Goal: Download file/media

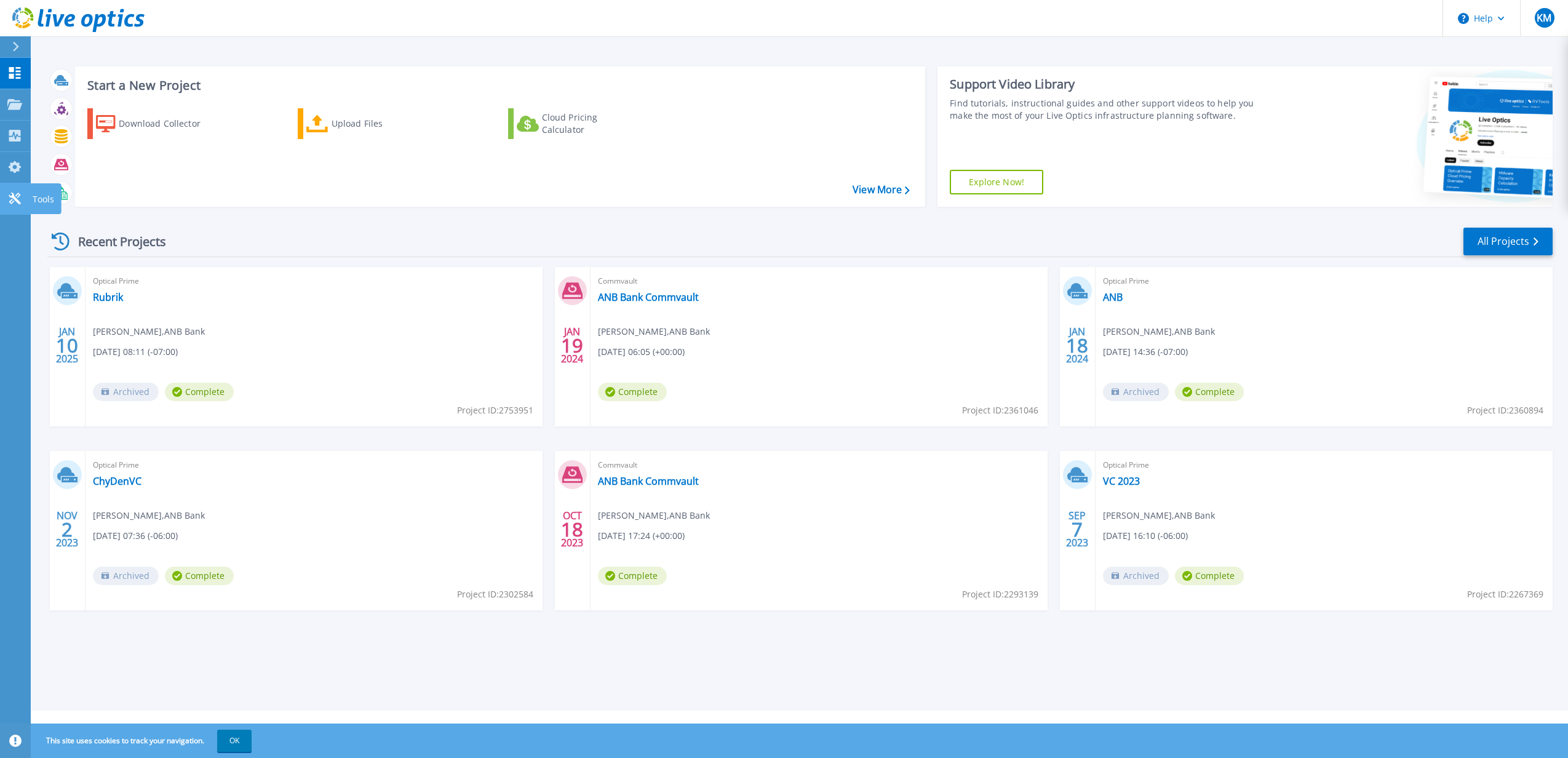
click at [12, 191] on link "Tools Tools" at bounding box center [15, 199] width 31 height 32
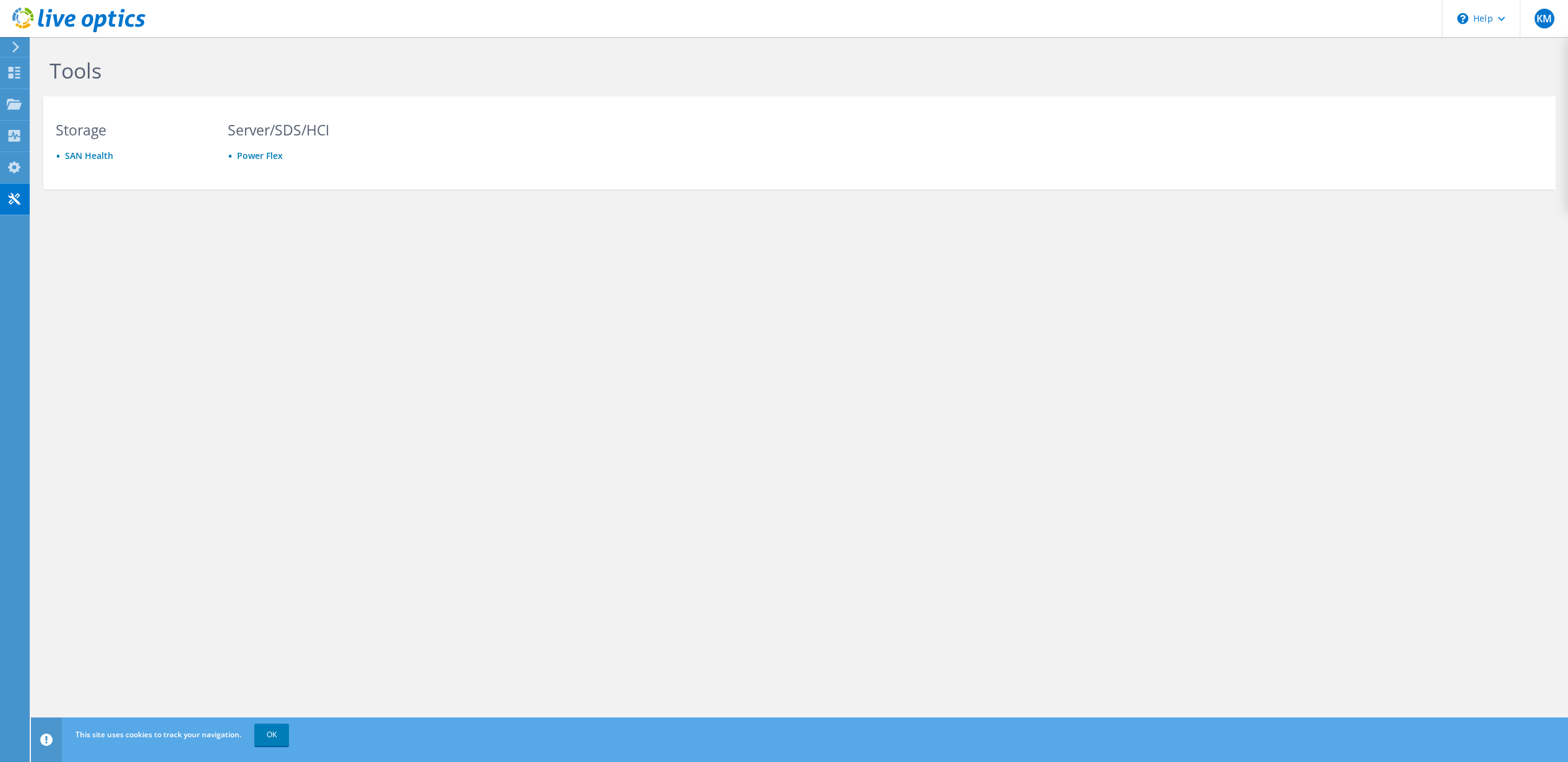
click at [12, 47] on icon at bounding box center [15, 46] width 9 height 11
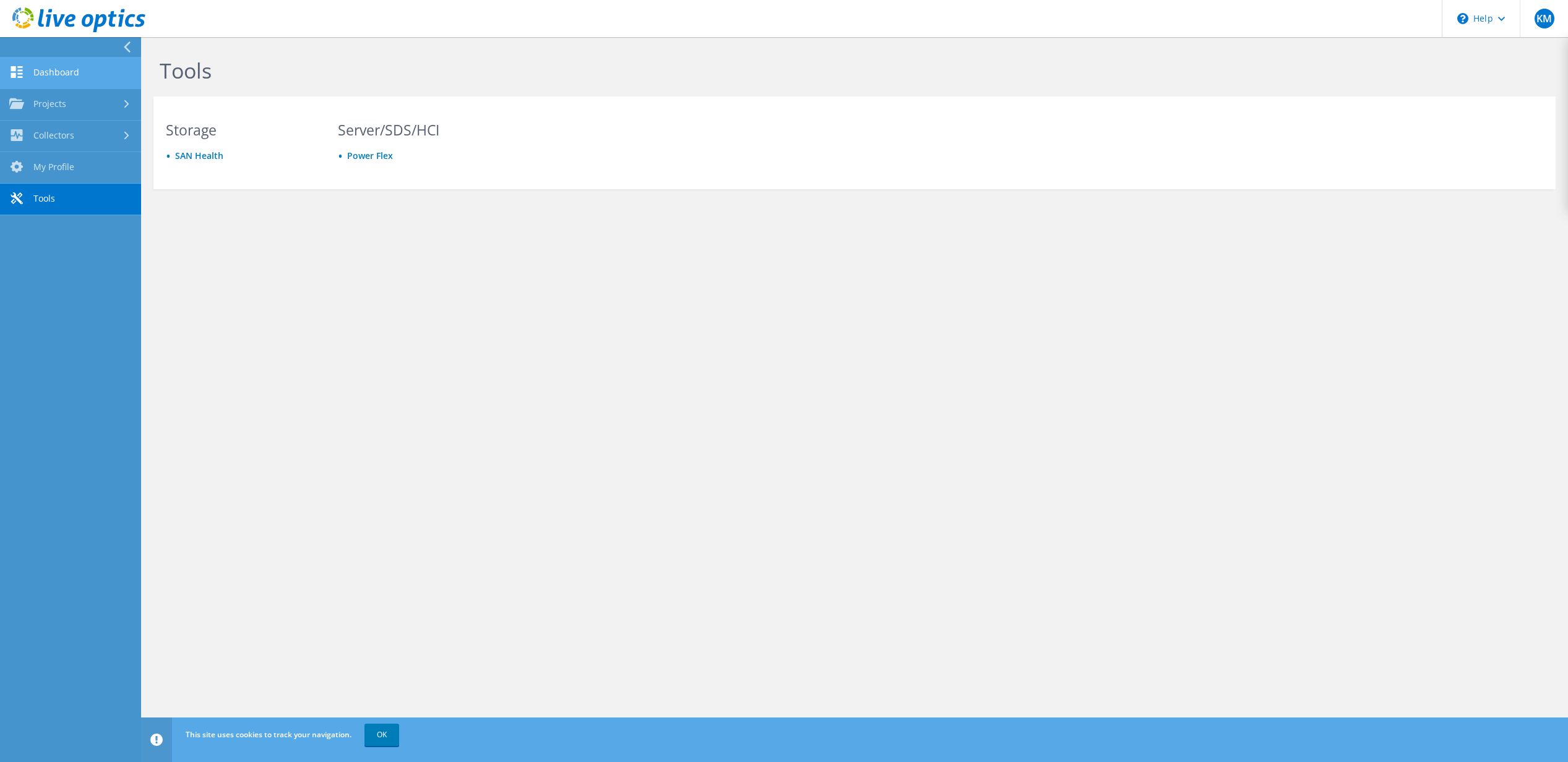
click at [48, 82] on link "Dashboard" at bounding box center [70, 74] width 141 height 32
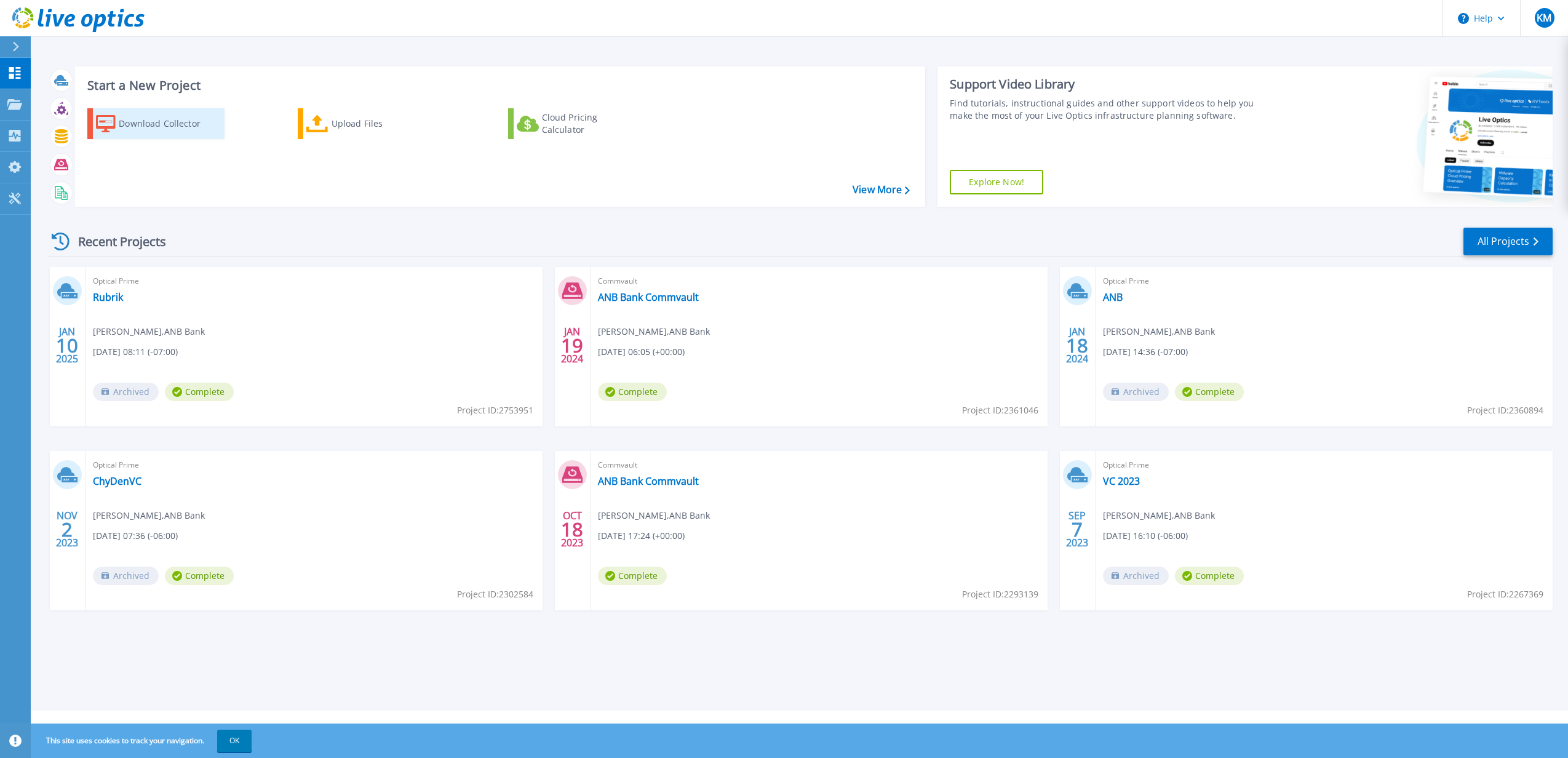
click at [113, 126] on icon at bounding box center [106, 124] width 19 height 18
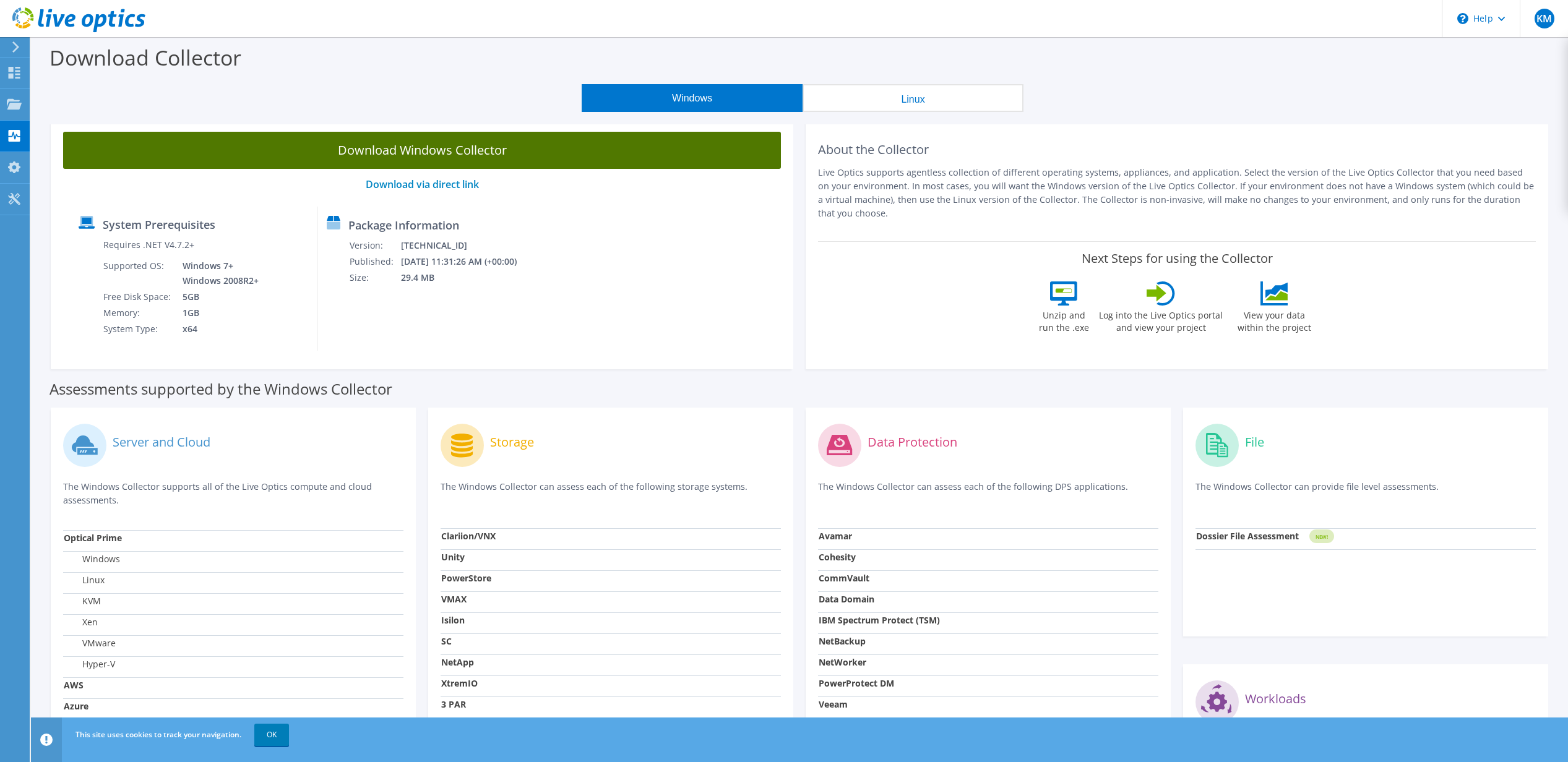
click at [501, 144] on link "Download Windows Collector" at bounding box center [422, 150] width 718 height 37
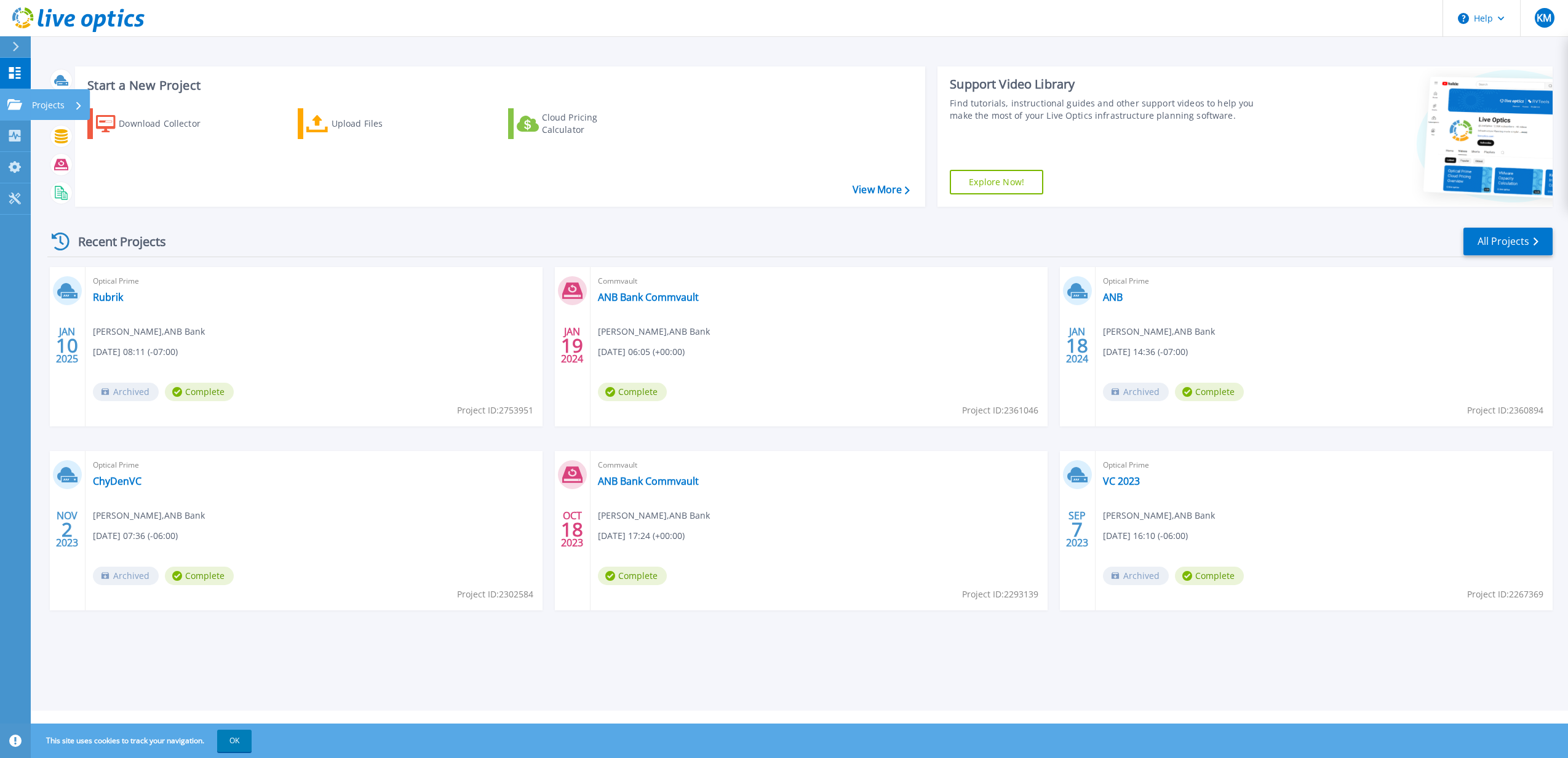
click at [42, 109] on p "Projects" at bounding box center [48, 105] width 32 height 32
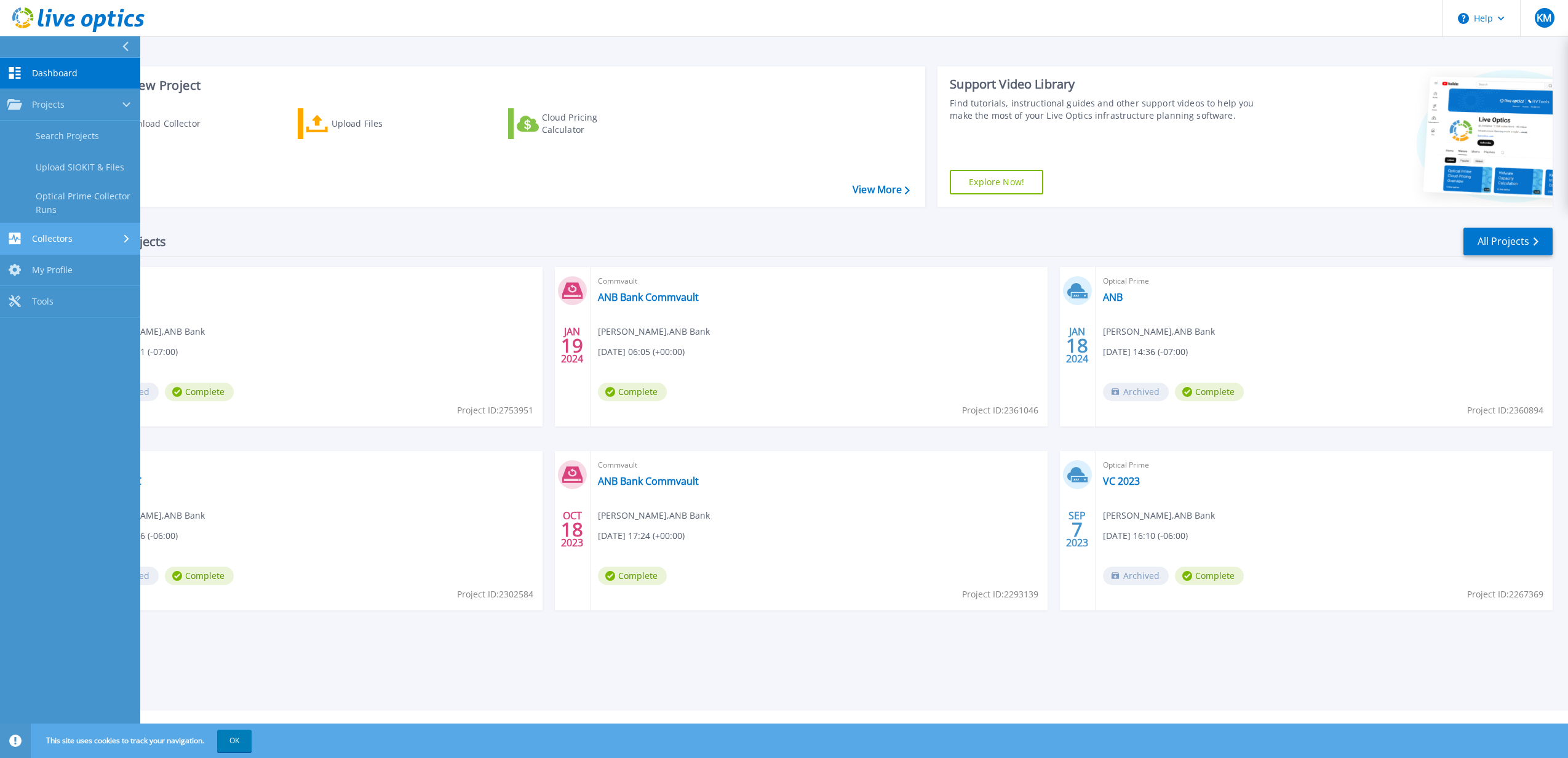
click at [62, 238] on span "Collectors" at bounding box center [52, 239] width 41 height 11
click at [64, 161] on link "Download Collector" at bounding box center [70, 168] width 140 height 32
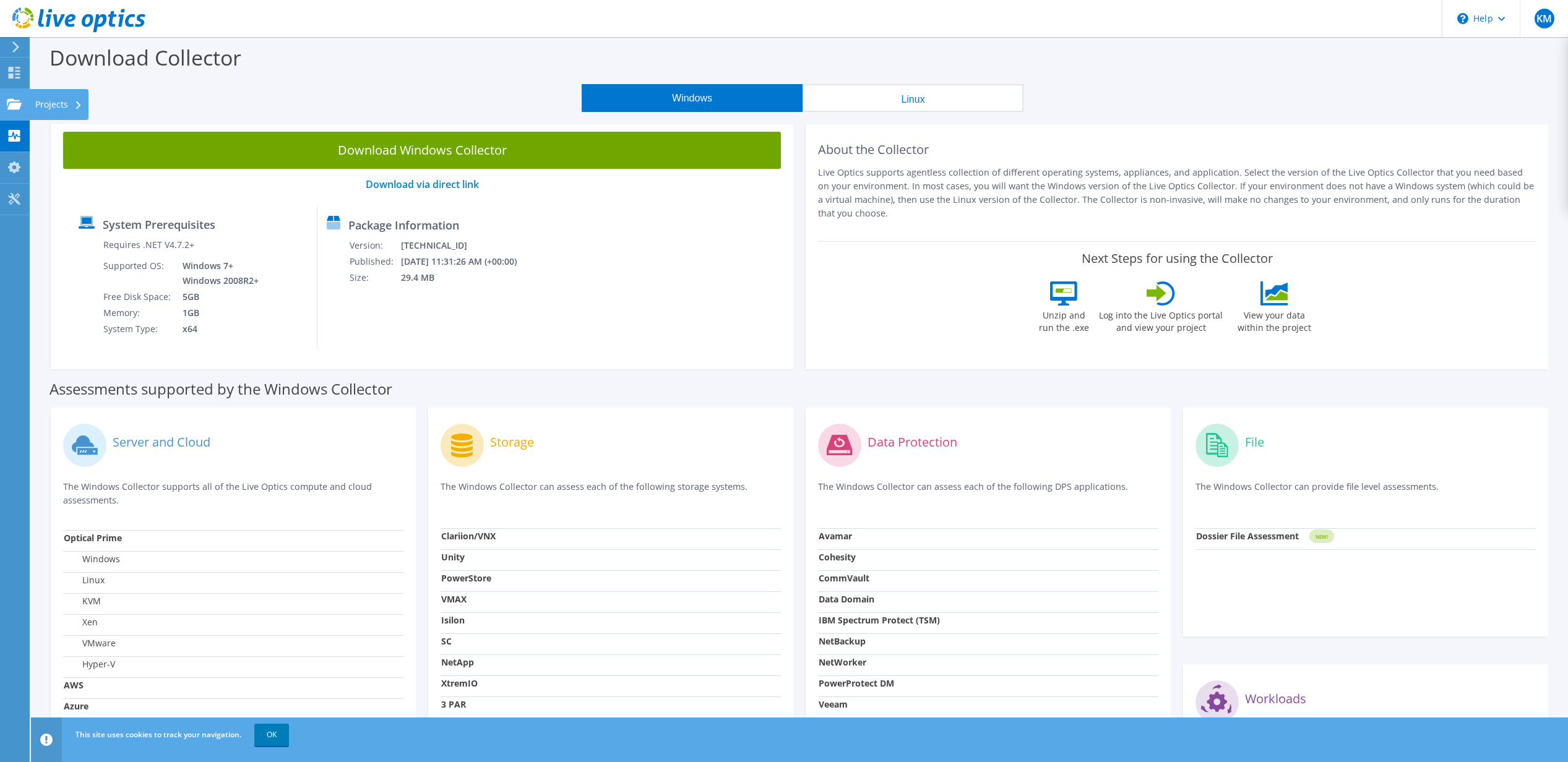
click at [11, 105] on use at bounding box center [14, 103] width 15 height 11
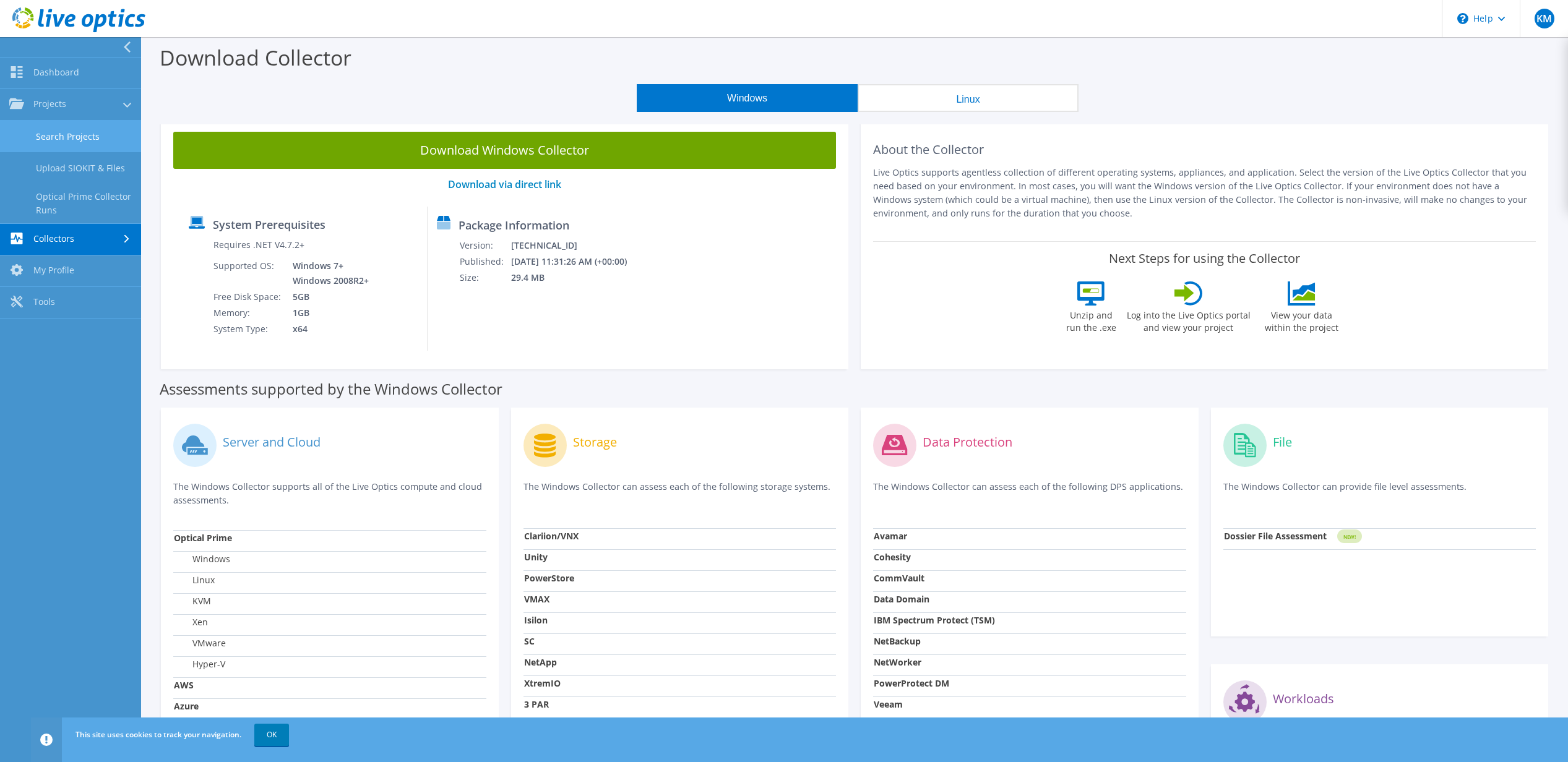
click at [41, 129] on link "Search Projects" at bounding box center [70, 137] width 141 height 32
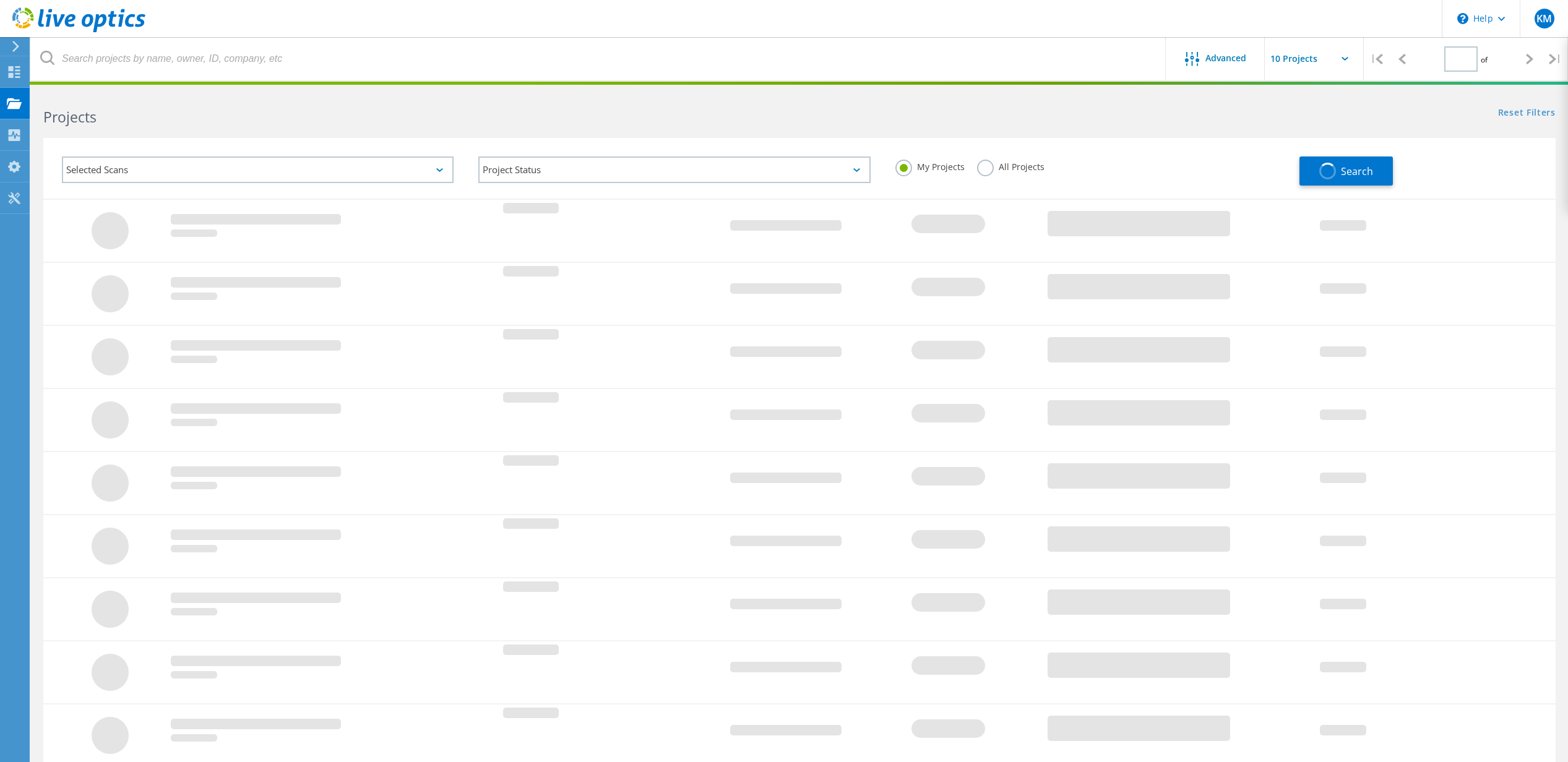
type input "1"
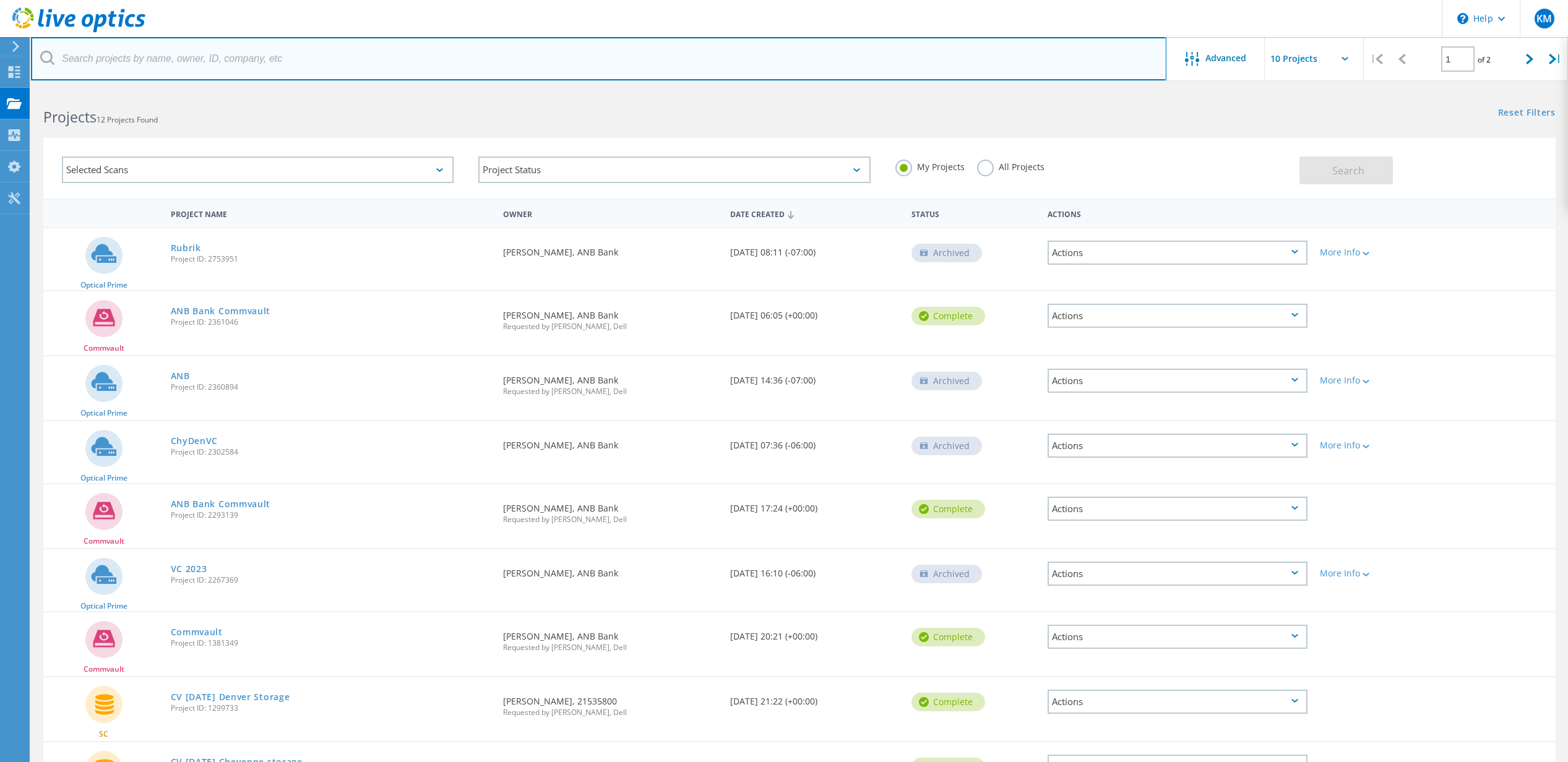
click at [158, 62] on input "text" at bounding box center [599, 59] width 1136 height 43
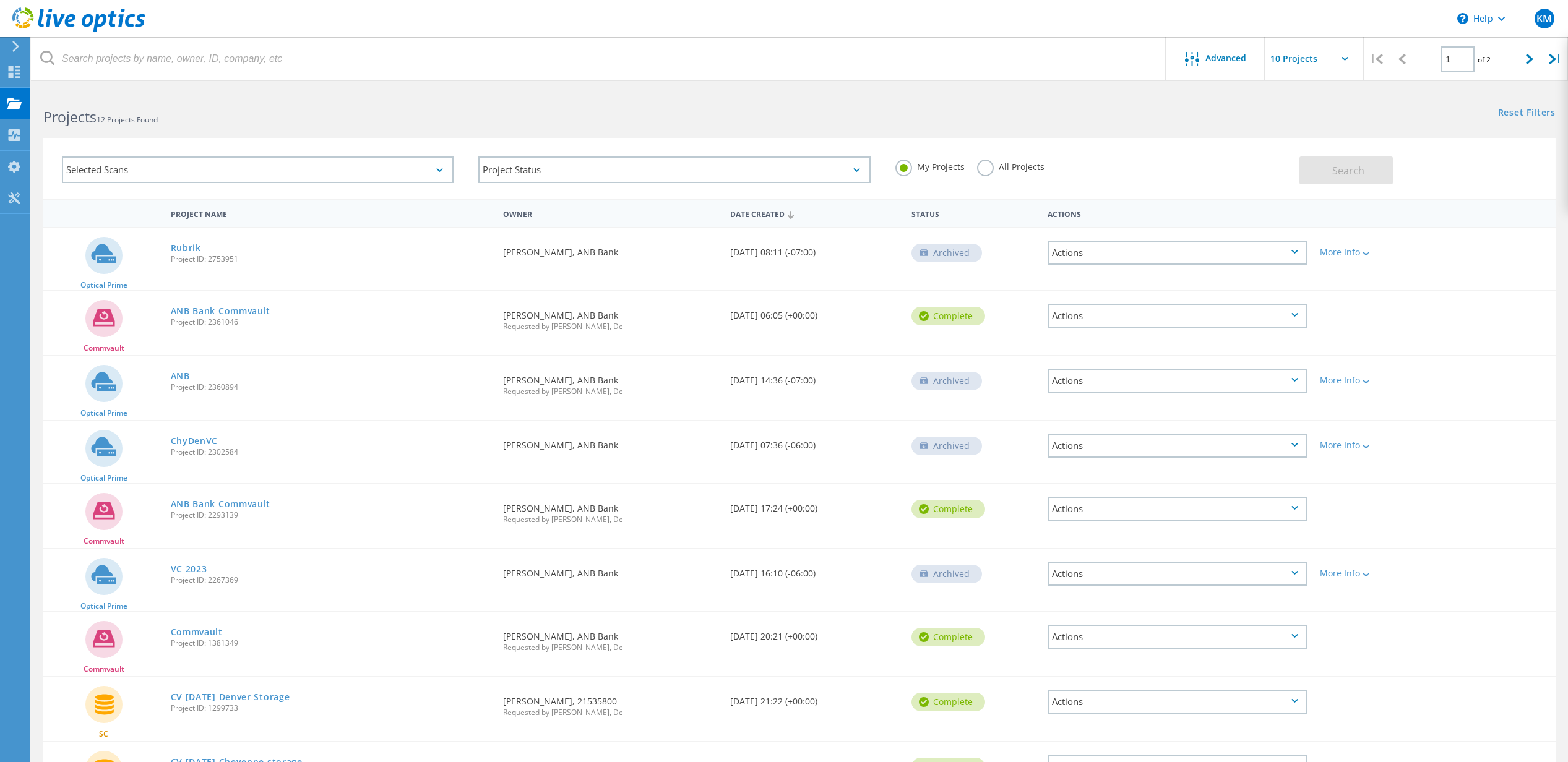
click at [13, 48] on icon at bounding box center [15, 46] width 9 height 11
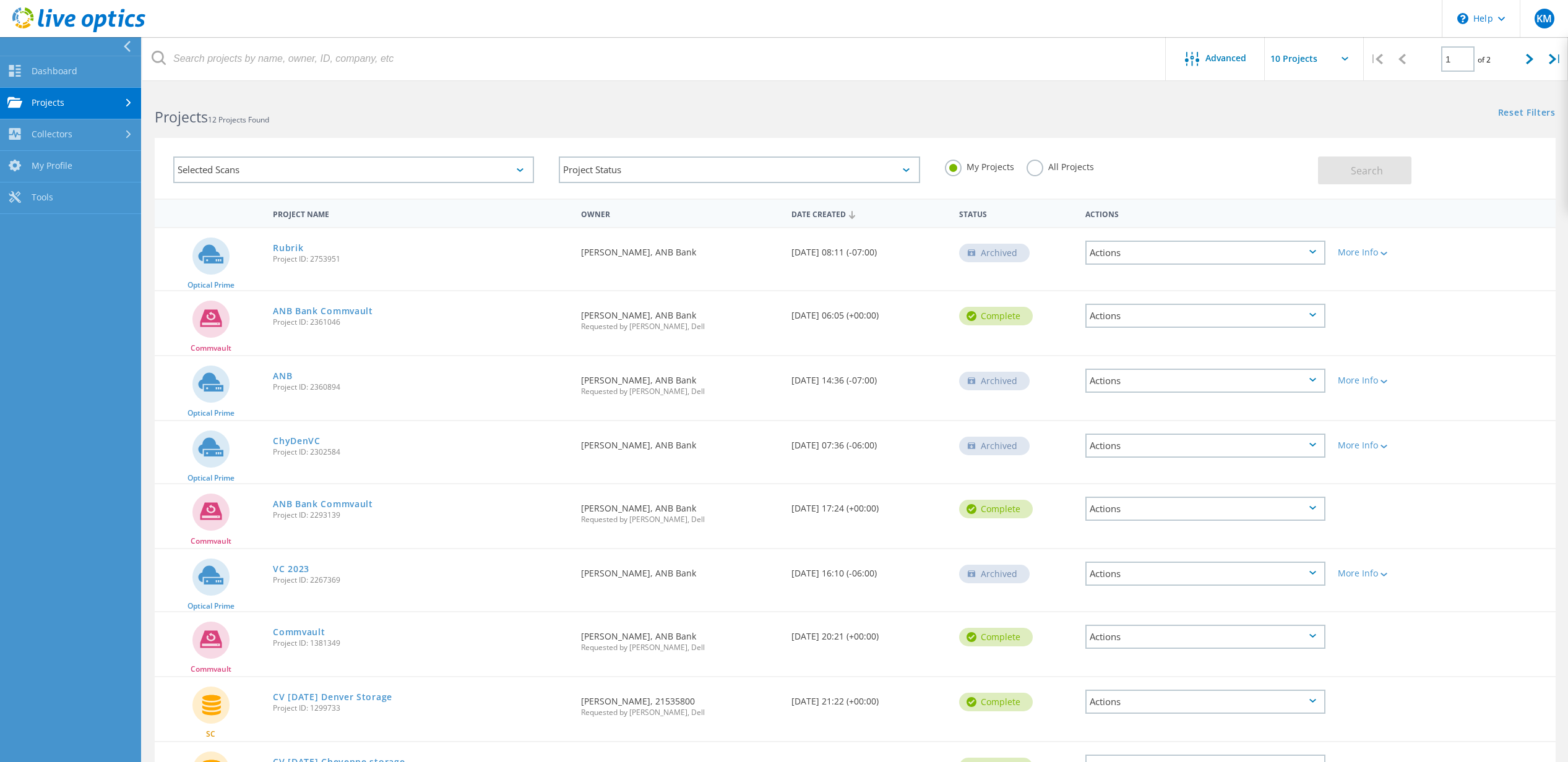
click at [84, 95] on link "Projects" at bounding box center [70, 104] width 141 height 32
click at [90, 172] on link "Upload SIOKIT & Files" at bounding box center [70, 167] width 141 height 32
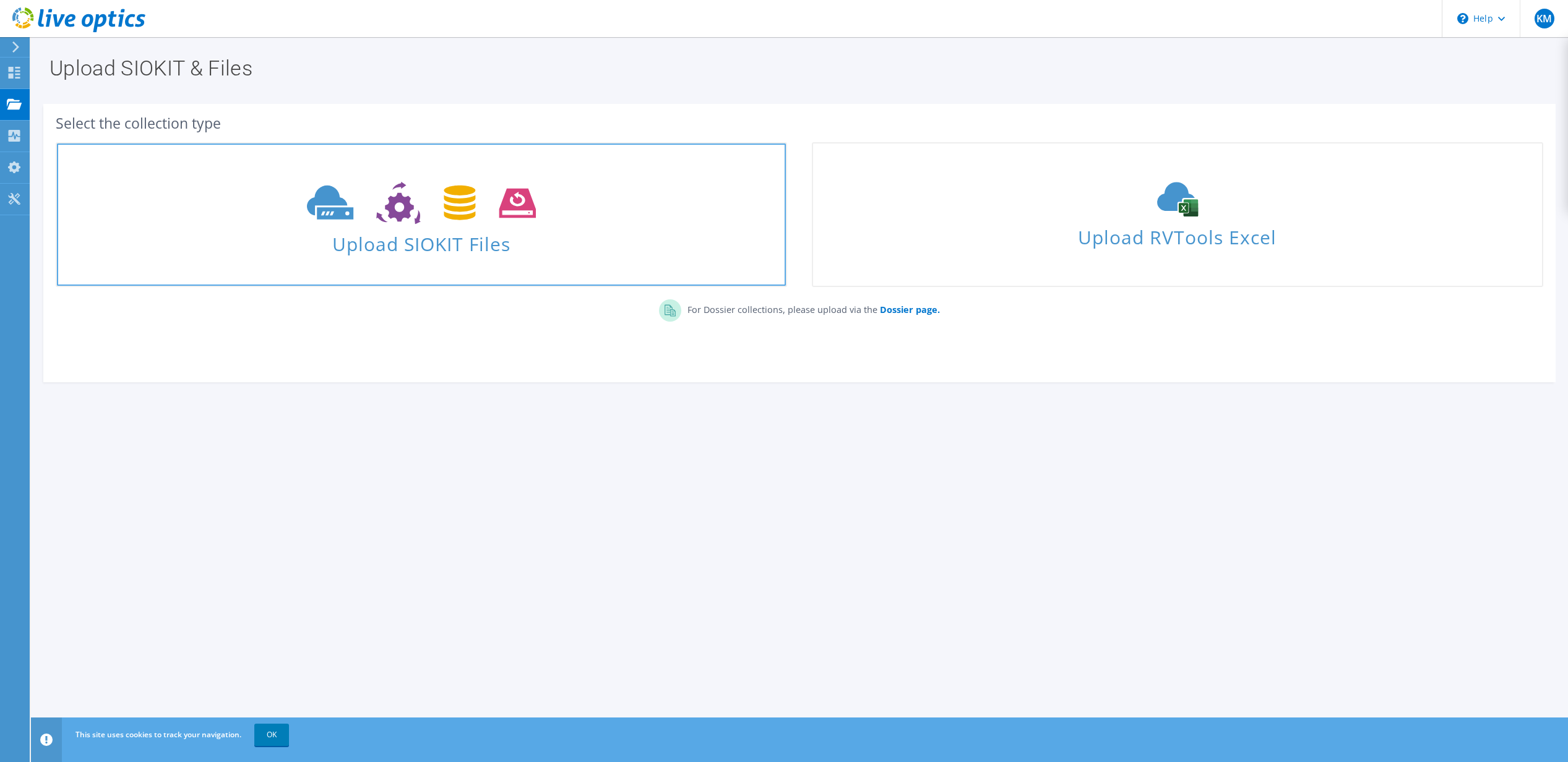
click at [632, 194] on span at bounding box center [421, 202] width 729 height 52
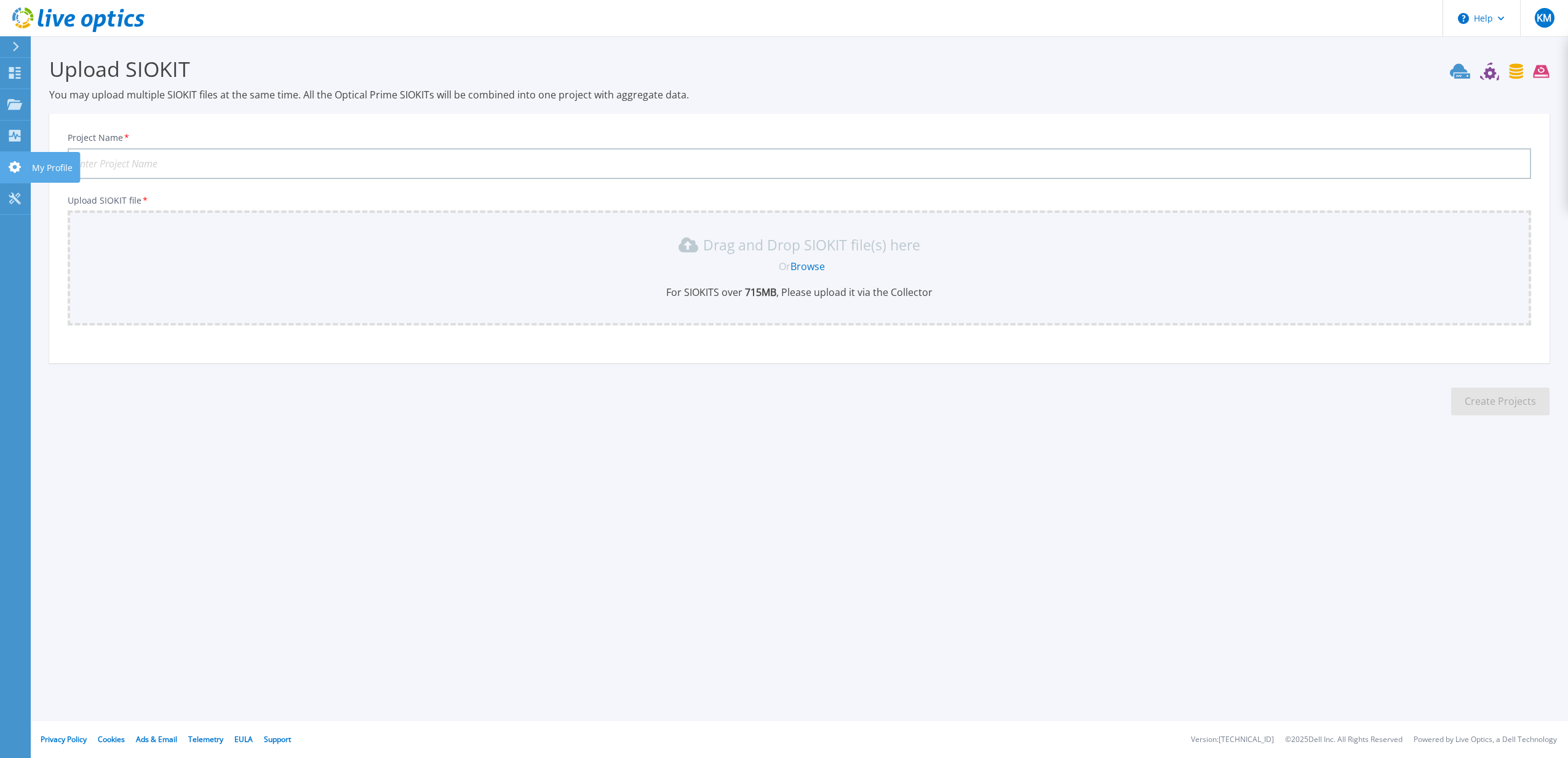
click at [7, 167] on icon at bounding box center [14, 167] width 15 height 11
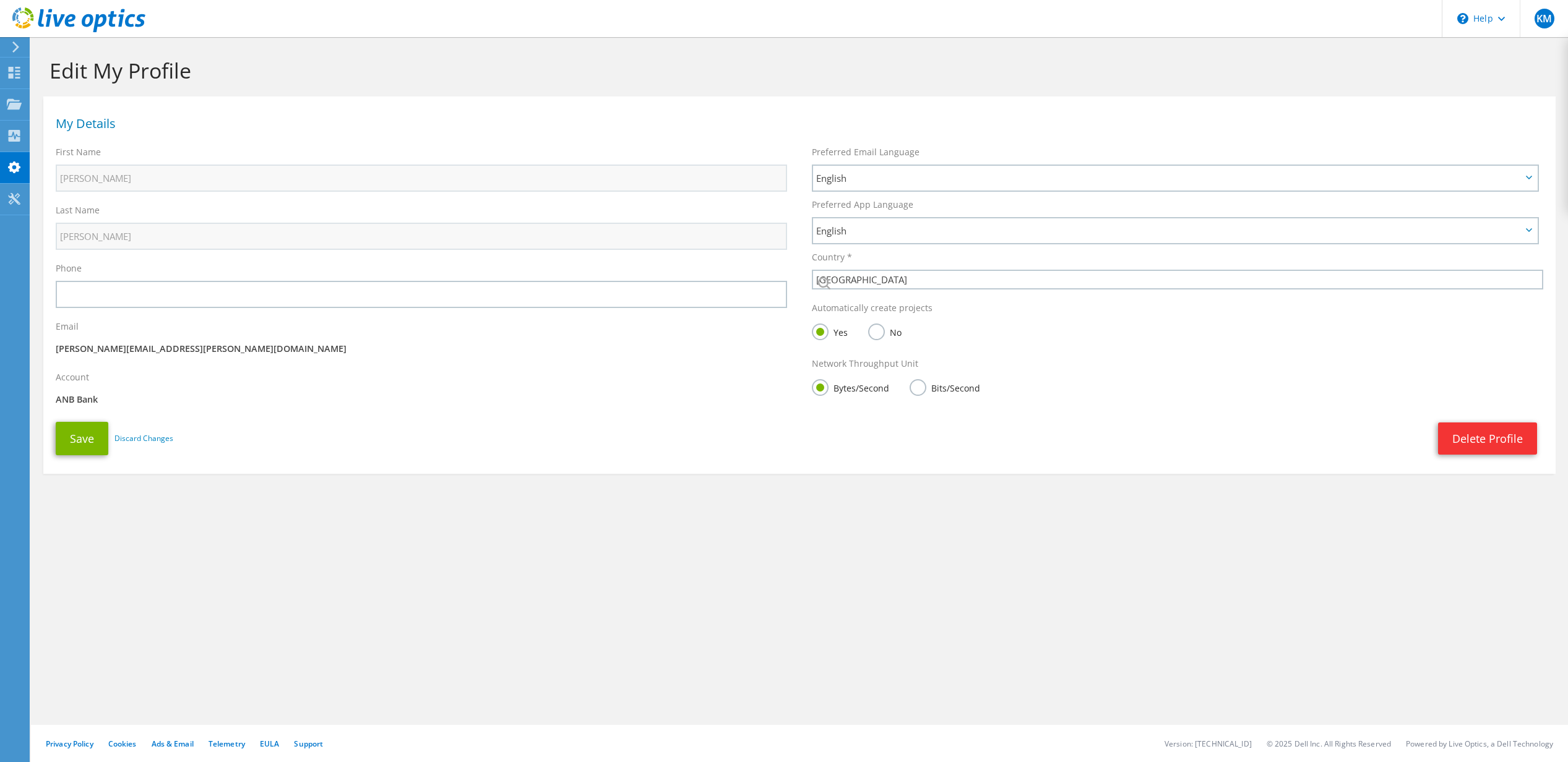
select select "224"
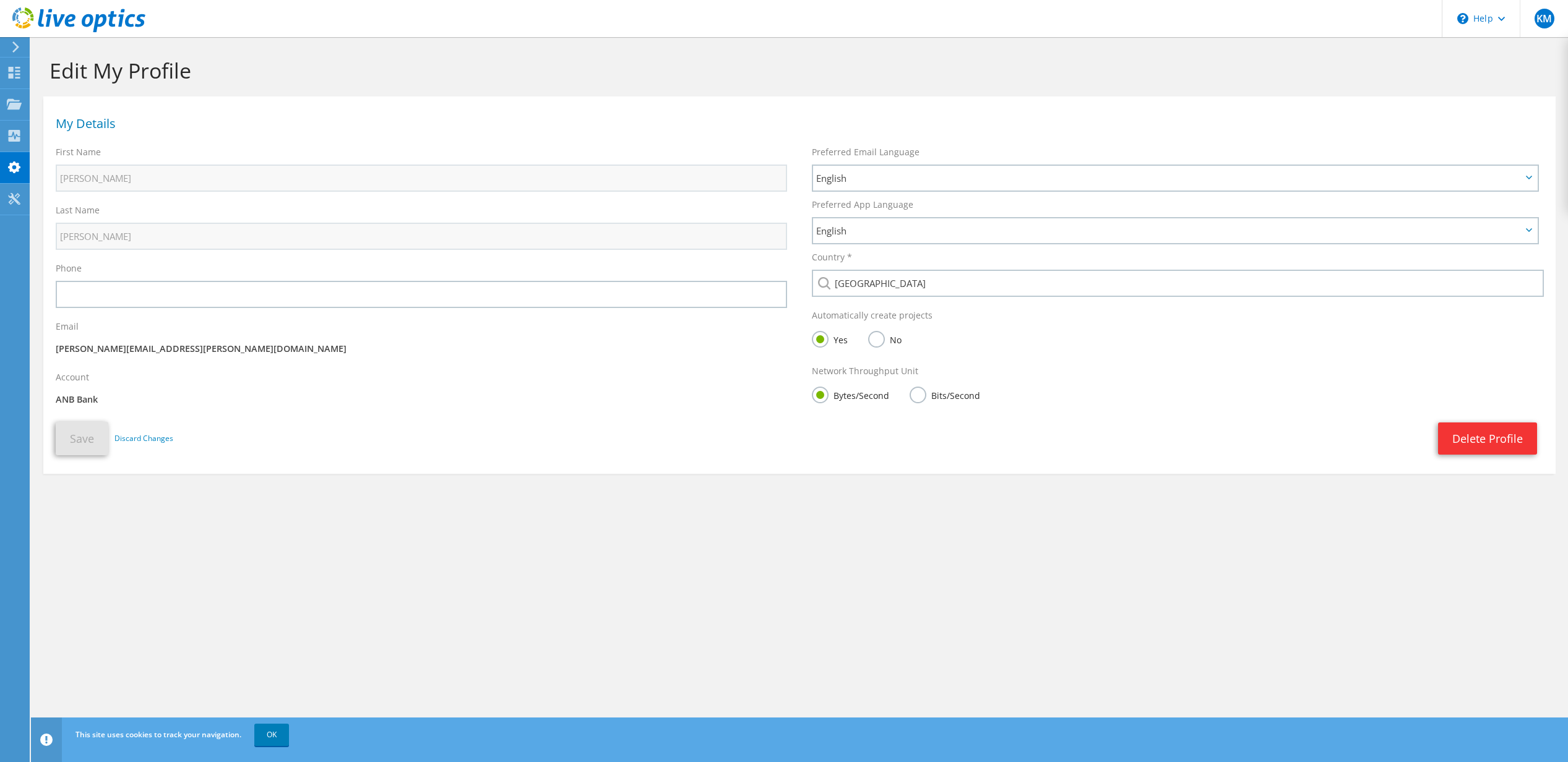
click at [19, 43] on icon at bounding box center [15, 46] width 9 height 11
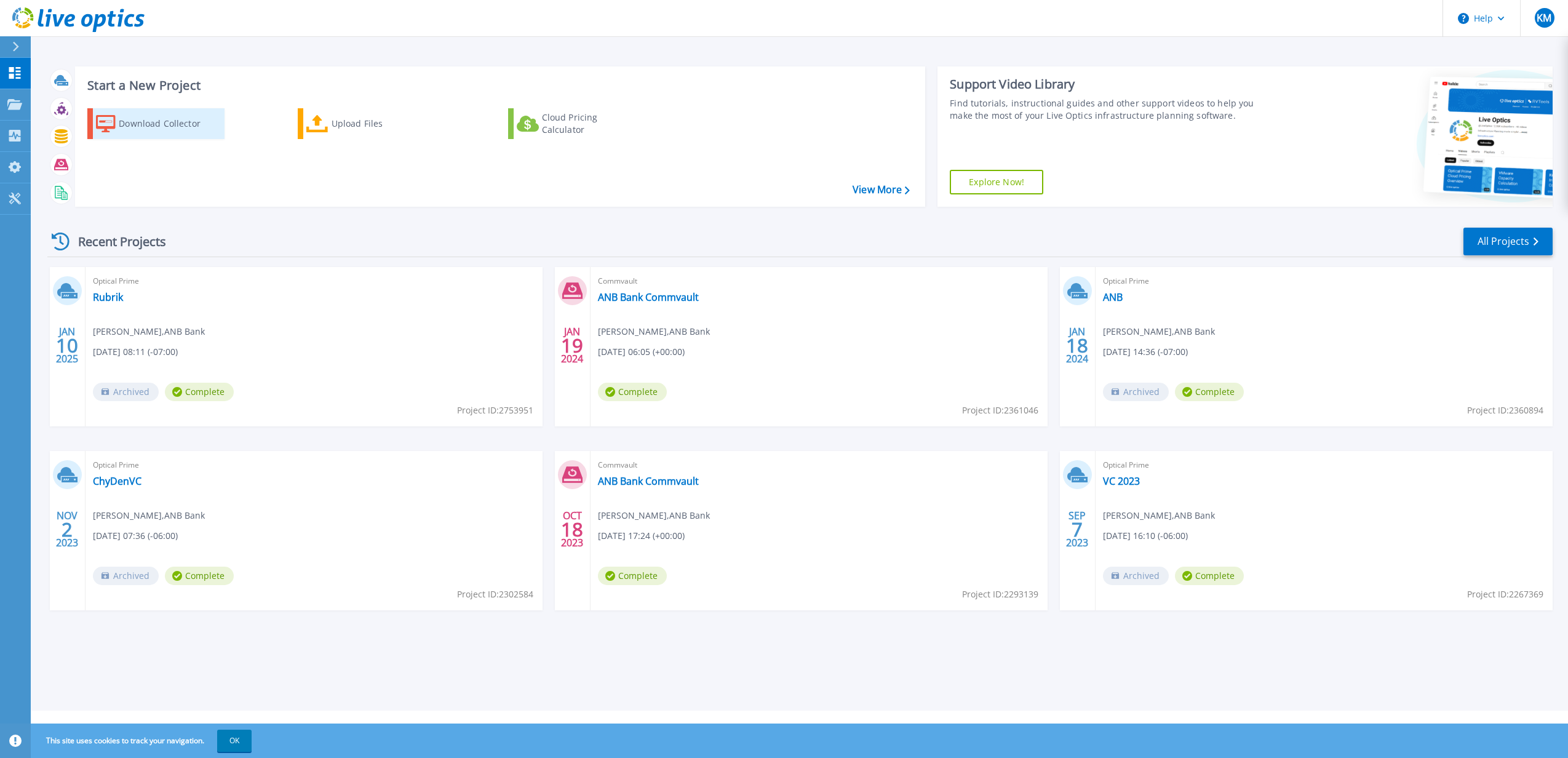
click at [142, 114] on div "Download Collector" at bounding box center [167, 124] width 98 height 24
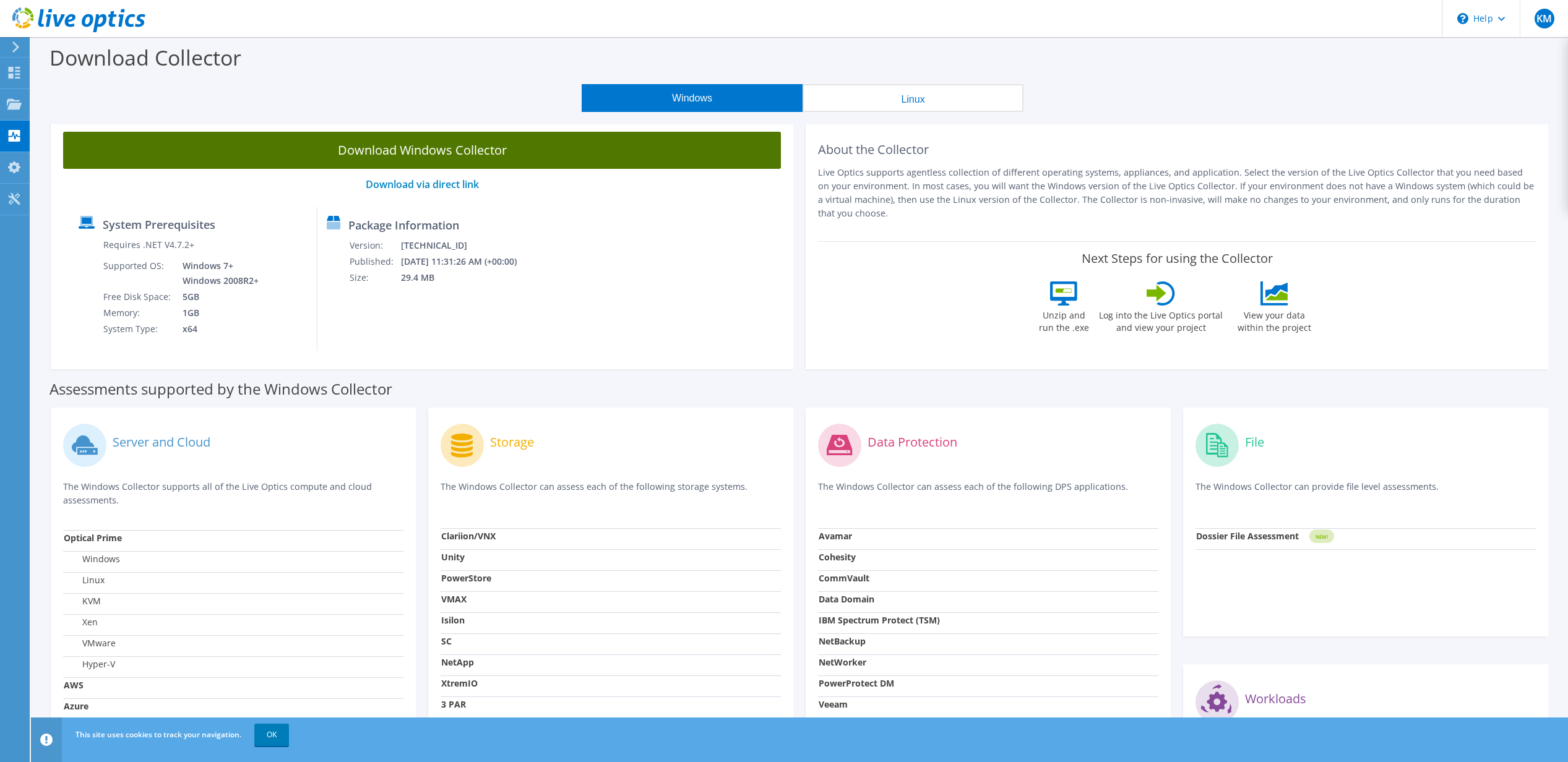
click at [428, 153] on link "Download Windows Collector" at bounding box center [422, 150] width 718 height 37
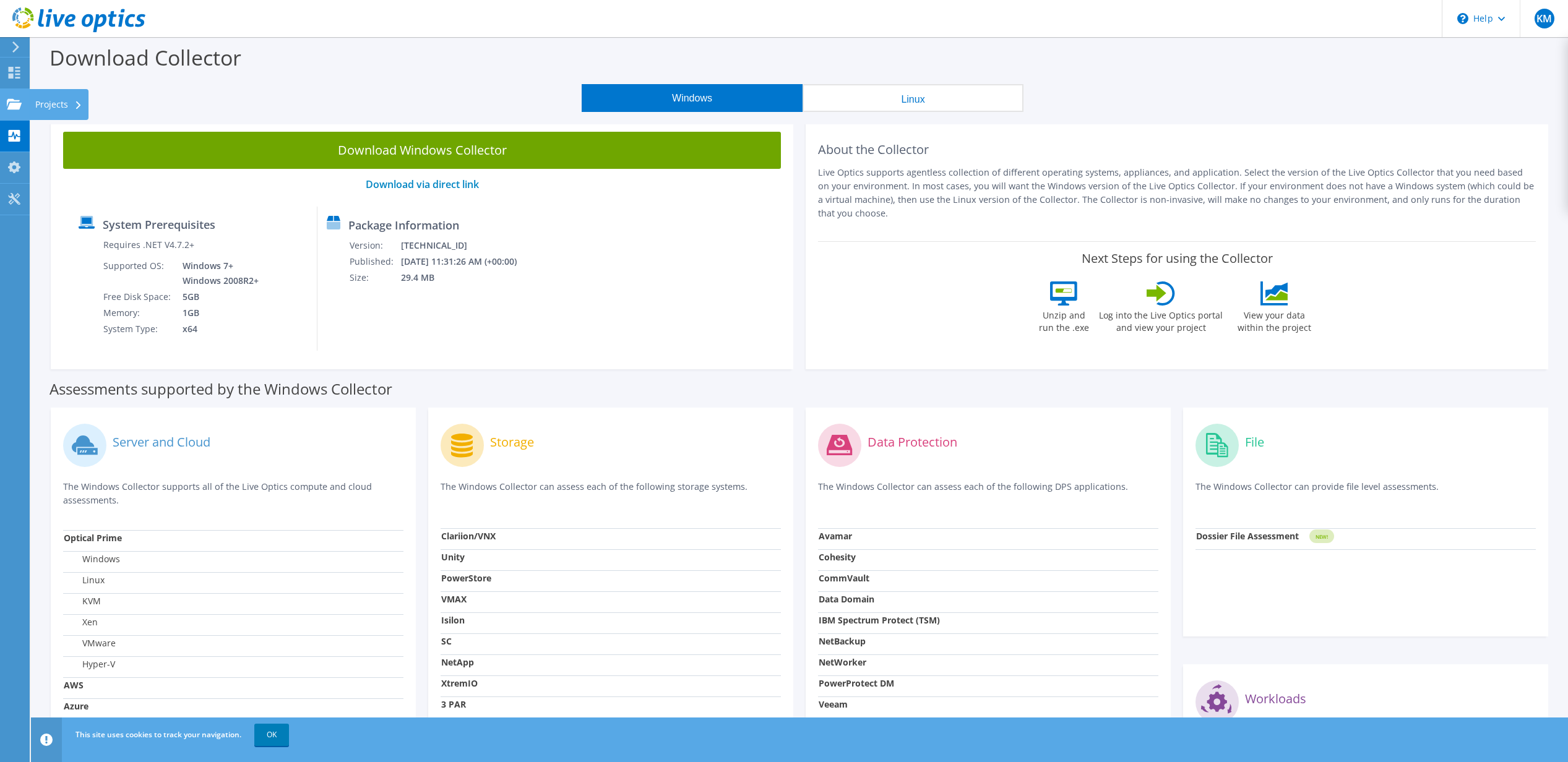
click at [14, 98] on icon at bounding box center [14, 104] width 15 height 12
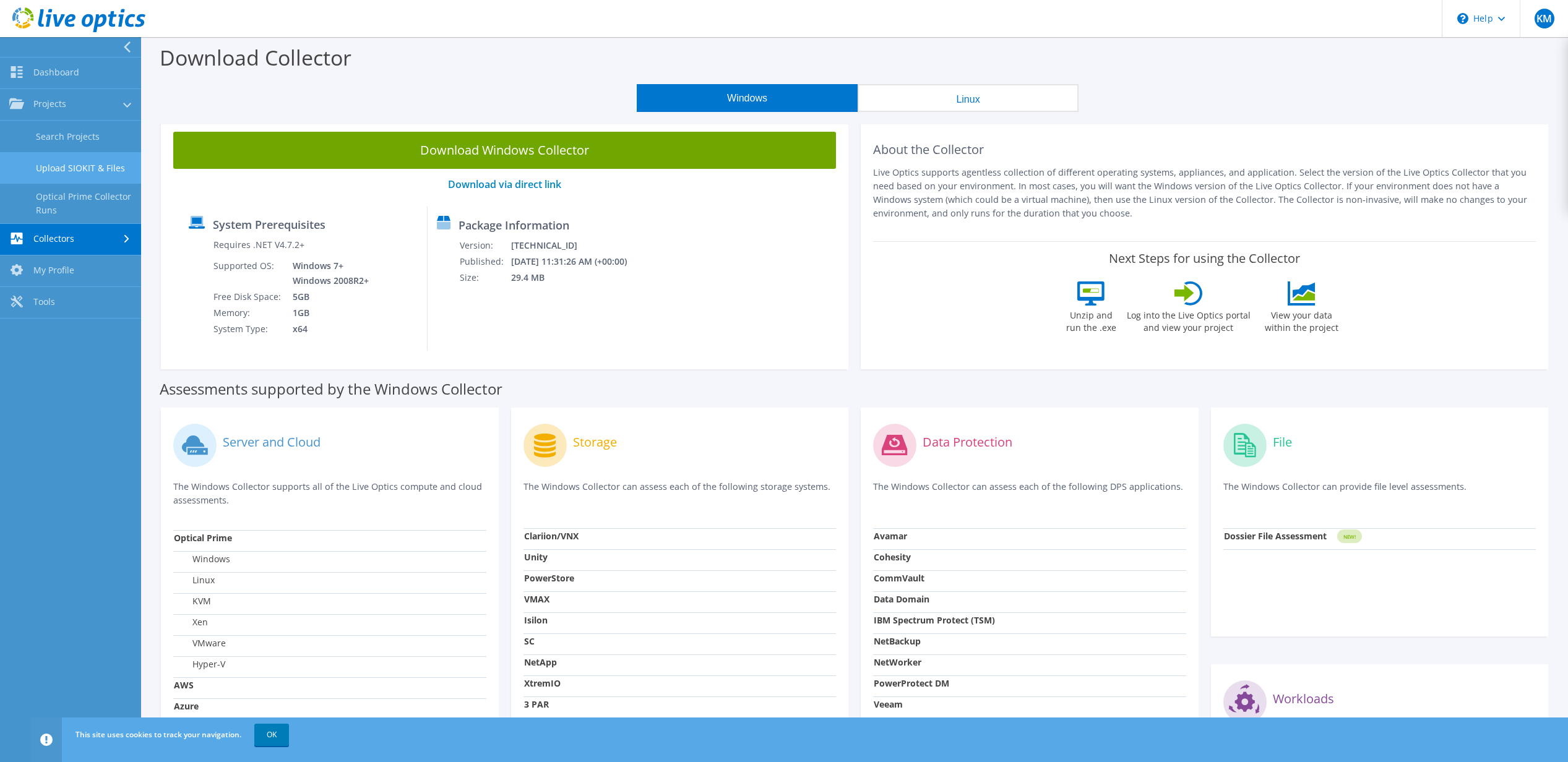
click at [61, 168] on link "Upload SIOKIT & Files" at bounding box center [70, 168] width 141 height 32
